Goal: Task Accomplishment & Management: Use online tool/utility

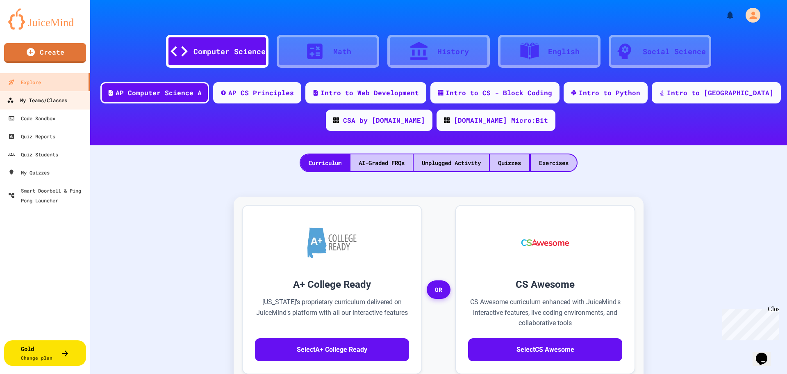
click at [43, 99] on div "My Teams/Classes" at bounding box center [37, 100] width 60 height 10
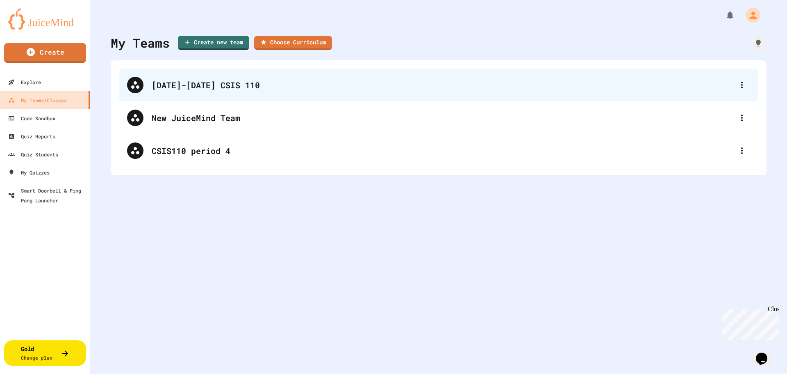
click at [199, 86] on div "[DATE]-[DATE] CSIS 110" at bounding box center [443, 85] width 582 height 12
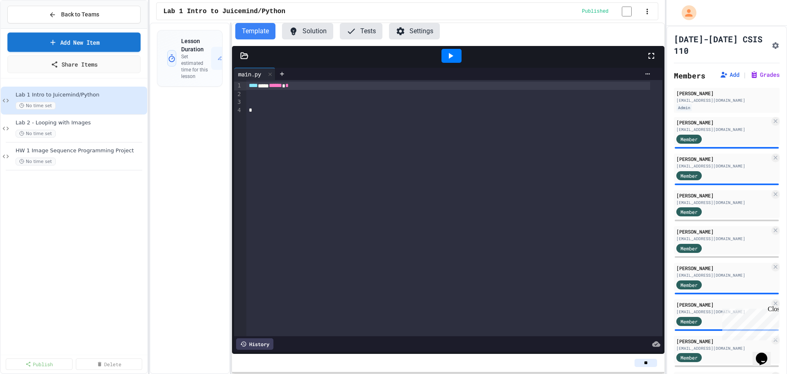
click at [81, 40] on link "Add New Item" at bounding box center [73, 41] width 133 height 19
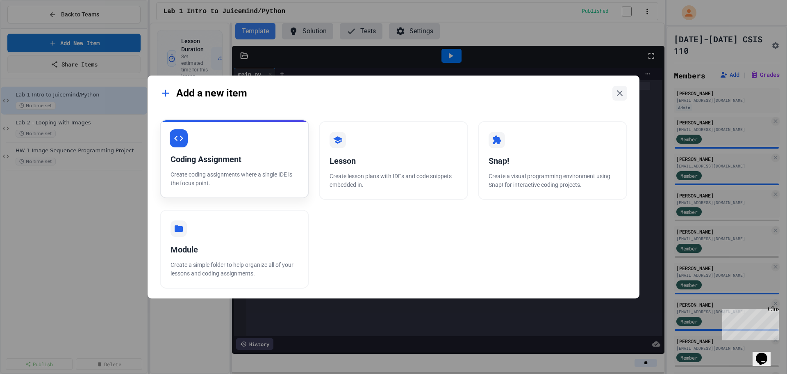
click at [229, 164] on div "Coding Assignment" at bounding box center [235, 159] width 128 height 12
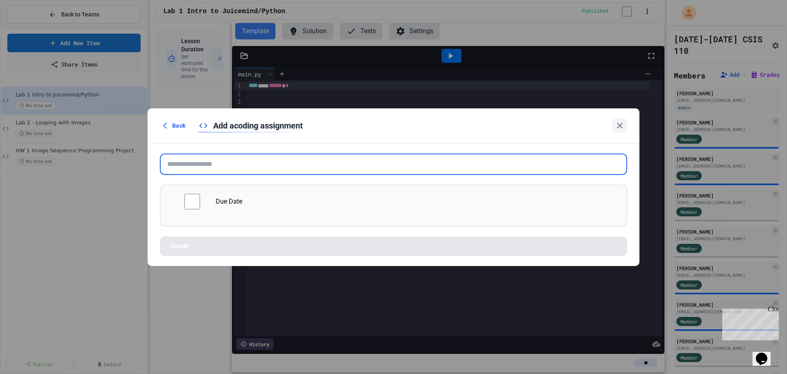
click at [229, 164] on input "text" at bounding box center [394, 163] width 468 height 21
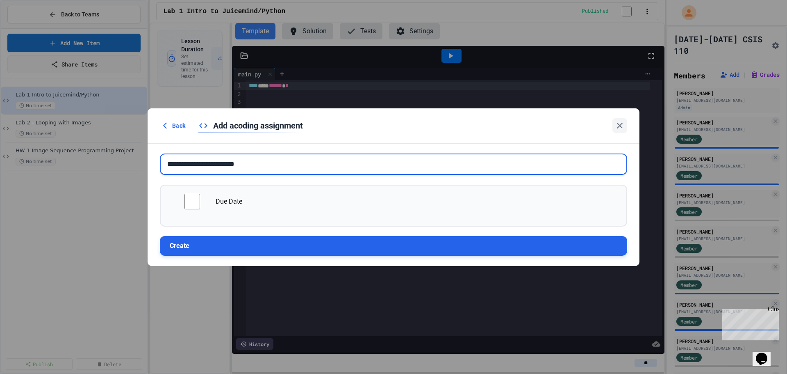
type input "**********"
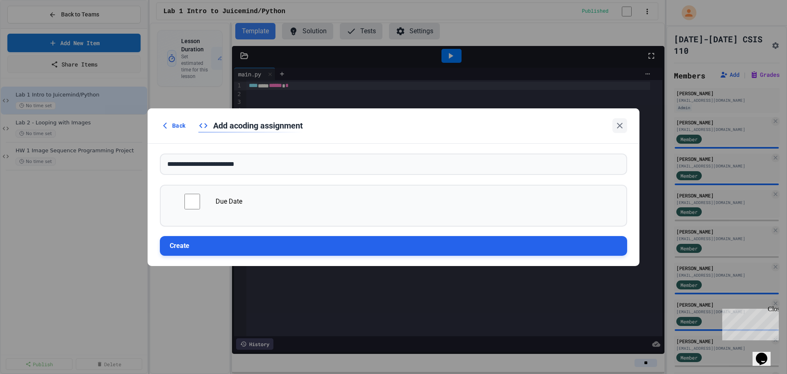
click at [281, 249] on button "Create" at bounding box center [394, 246] width 468 height 20
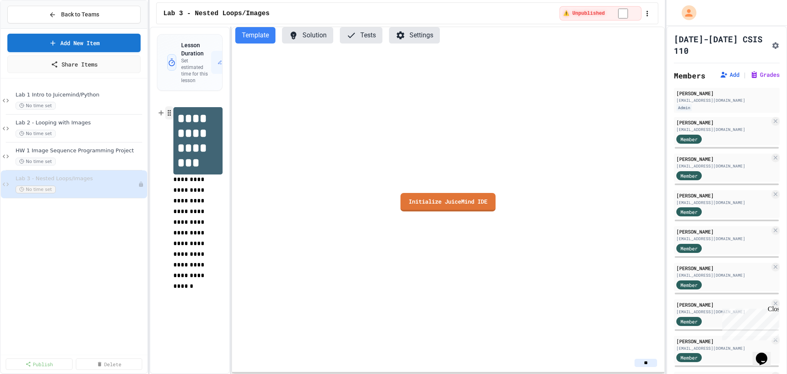
click at [167, 109] on icon "button" at bounding box center [169, 113] width 7 height 8
click at [190, 159] on button "Delete" at bounding box center [218, 162] width 98 height 13
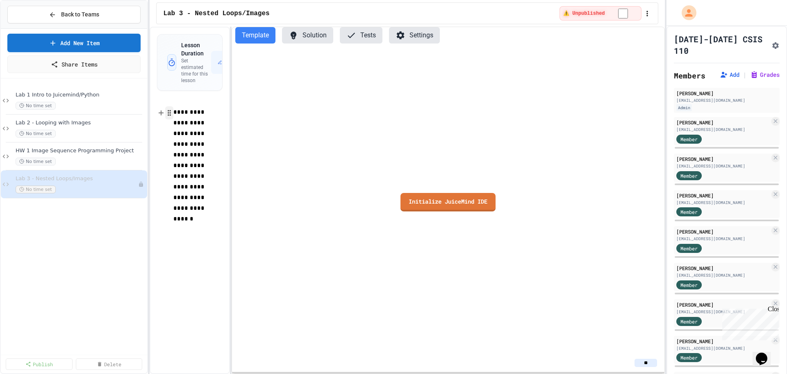
click at [170, 109] on icon "button" at bounding box center [169, 113] width 7 height 8
click at [194, 156] on button "Delete" at bounding box center [218, 162] width 98 height 13
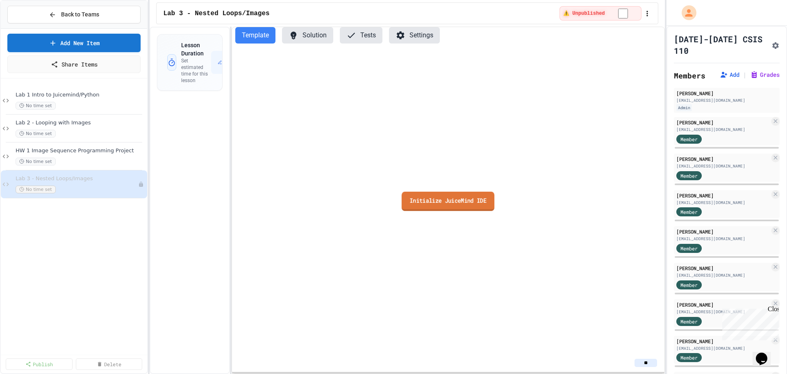
click at [451, 203] on link "Initialize JuiceMind IDE" at bounding box center [448, 200] width 93 height 19
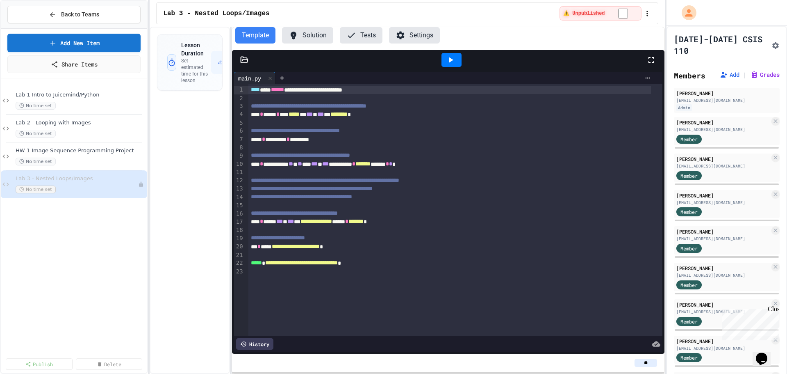
click at [242, 62] on icon at bounding box center [244, 60] width 8 height 8
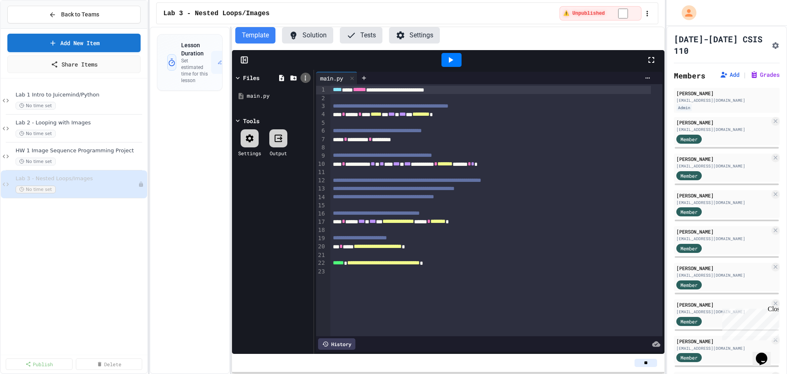
click at [304, 78] on icon at bounding box center [305, 77] width 7 height 7
click at [600, 184] on li "Upload zip" at bounding box center [606, 191] width 13 height 15
type input "**********"
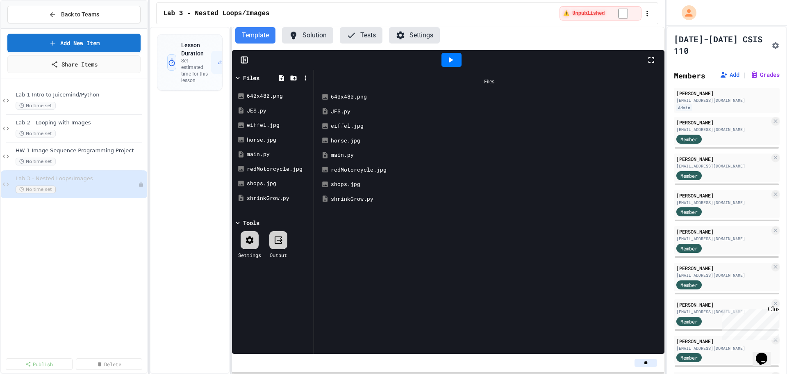
click at [423, 40] on button "Settings" at bounding box center [414, 35] width 51 height 16
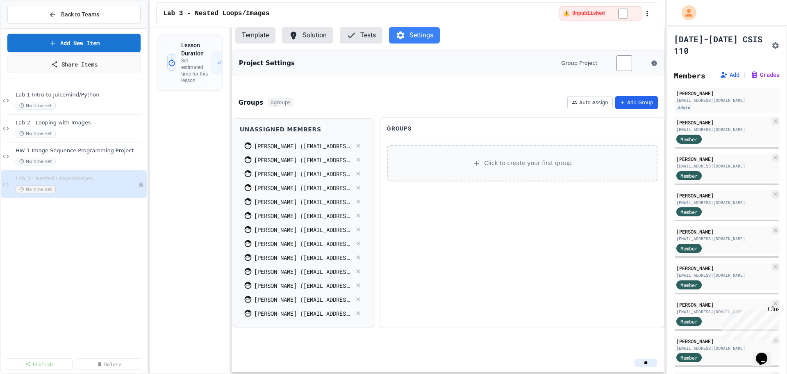
click at [632, 102] on button "Add Group" at bounding box center [637, 102] width 43 height 13
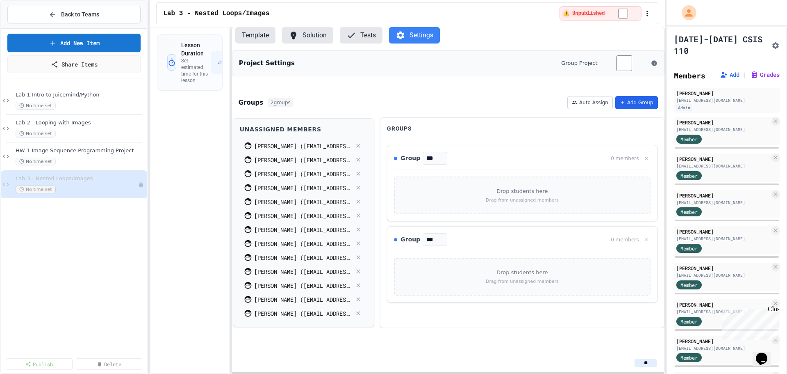
click at [632, 102] on button "Add Group" at bounding box center [637, 102] width 43 height 13
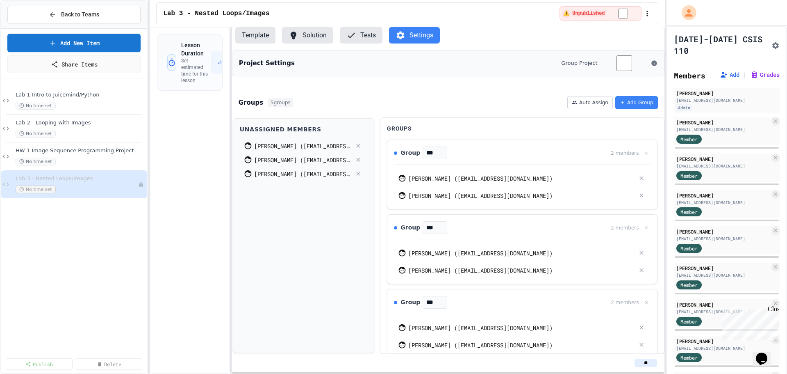
scroll to position [171, 0]
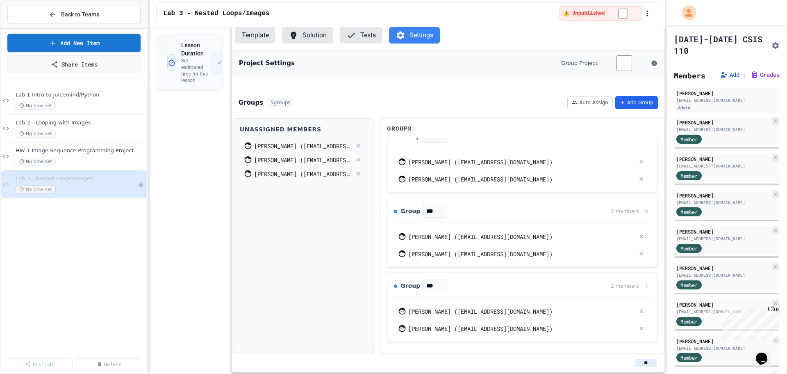
click at [635, 100] on button "Add Group" at bounding box center [637, 102] width 43 height 13
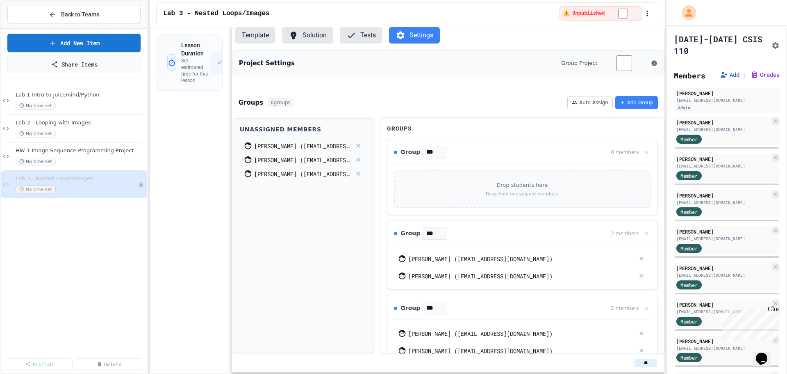
scroll to position [0, 0]
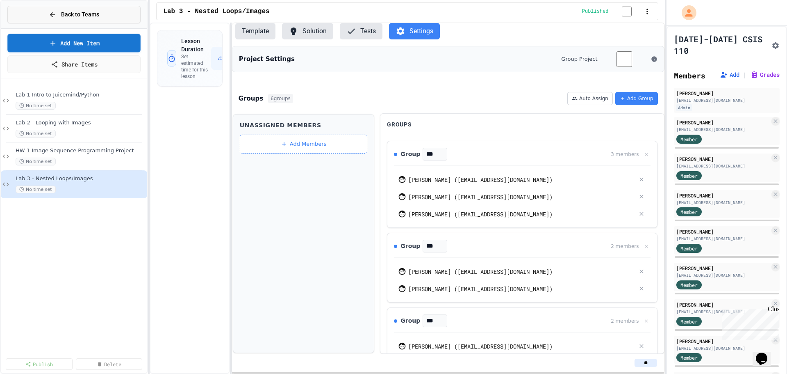
click at [79, 14] on span "Back to Teams" at bounding box center [80, 14] width 38 height 9
